Goal: Check status: Check status

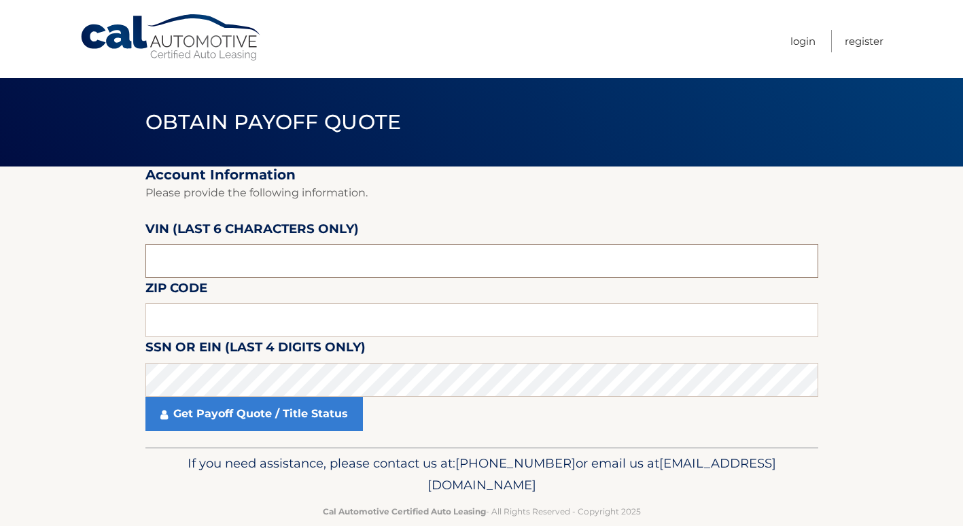
click at [262, 259] on input "text" at bounding box center [481, 261] width 672 height 34
drag, startPoint x: 222, startPoint y: 266, endPoint x: 111, endPoint y: 265, distance: 111.4
click at [115, 266] on section "Account Information Please provide the following information. [PERSON_NAME] (la…" at bounding box center [481, 306] width 963 height 281
type input "211506"
click at [217, 320] on input "text" at bounding box center [481, 320] width 672 height 34
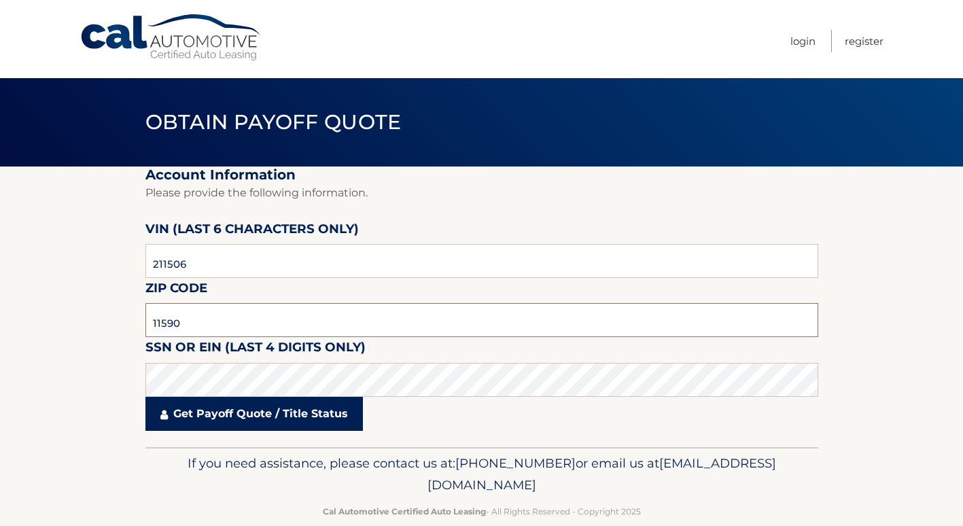
type input "11590"
click button "For Originating Dealer" at bounding box center [0, 0] width 0 height 0
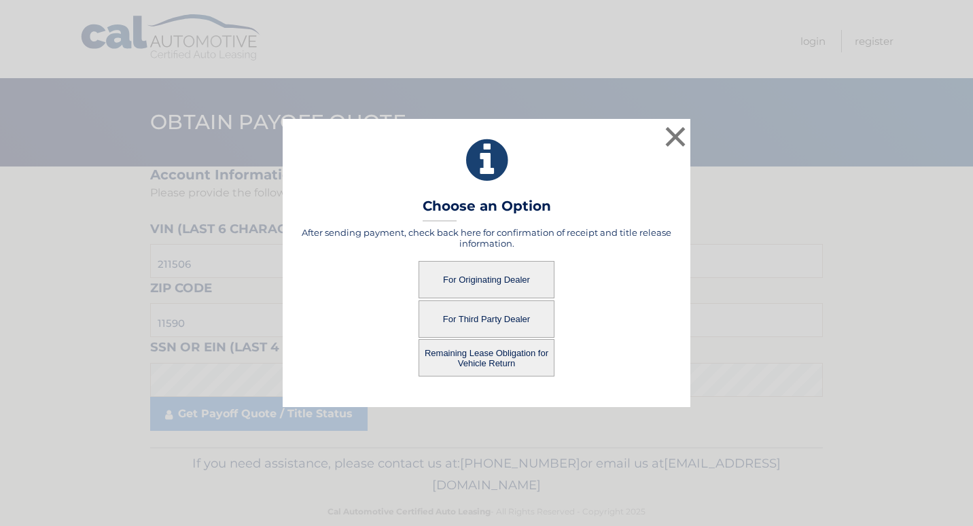
click at [491, 361] on button "Remaining Lease Obligation for Vehicle Return" at bounding box center [486, 357] width 136 height 37
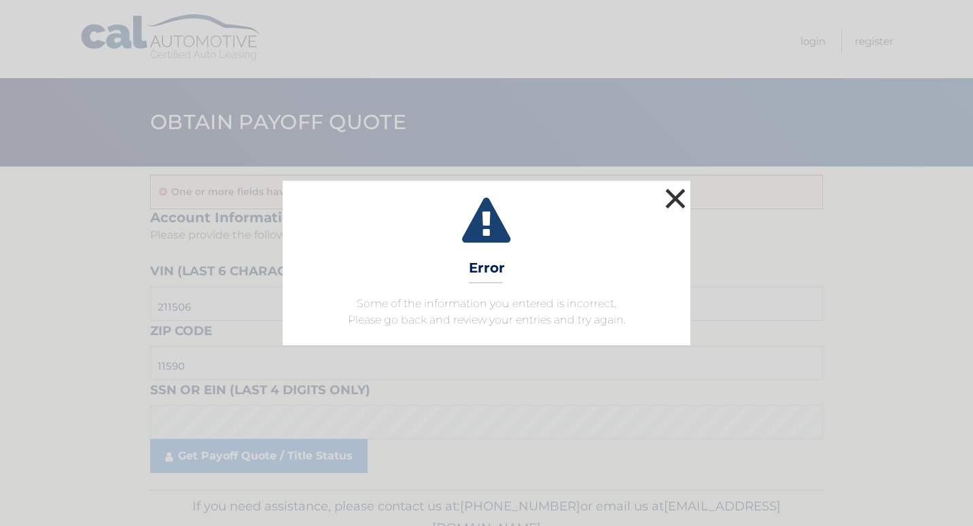
click at [671, 194] on button "×" at bounding box center [675, 198] width 27 height 27
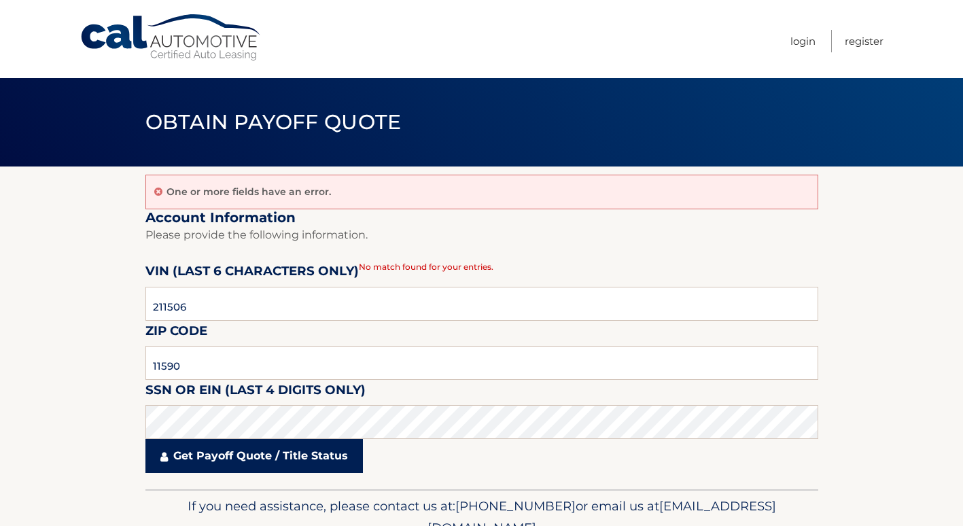
click at [280, 462] on link "Get Payoff Quote / Title Status" at bounding box center [253, 456] width 217 height 34
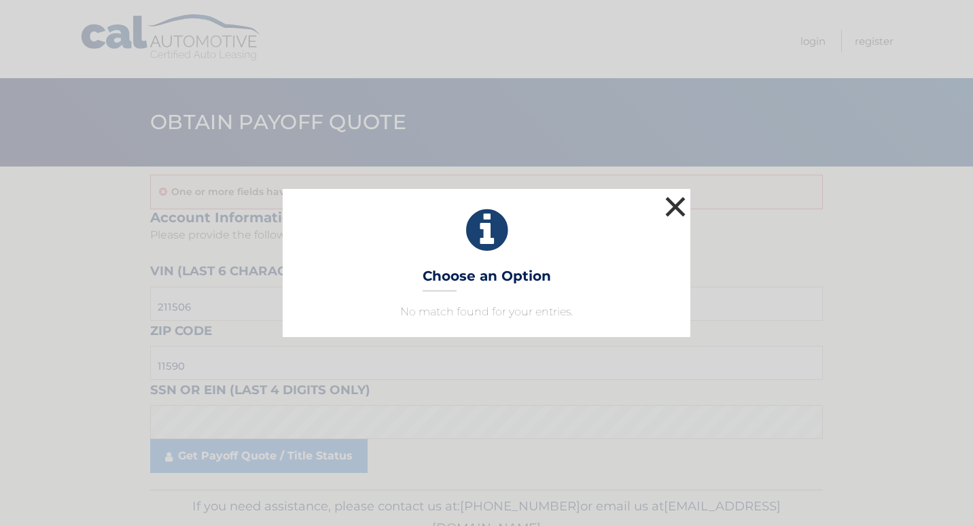
click at [681, 209] on button "×" at bounding box center [675, 206] width 27 height 27
